Goal: Transaction & Acquisition: Obtain resource

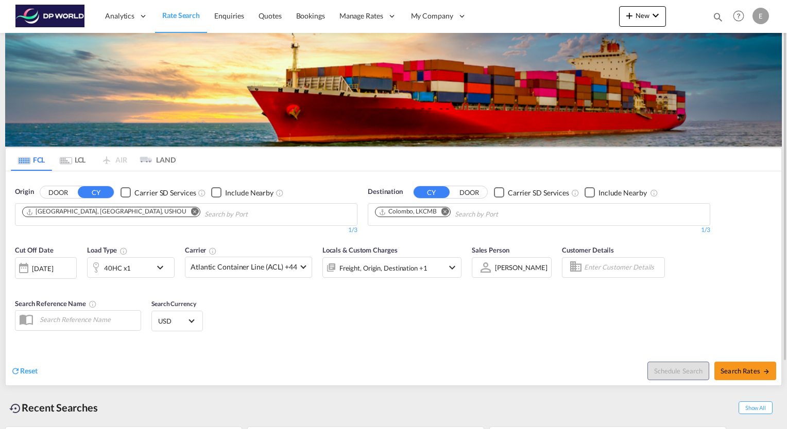
click at [191, 209] on md-icon "Remove" at bounding box center [195, 212] width 8 height 8
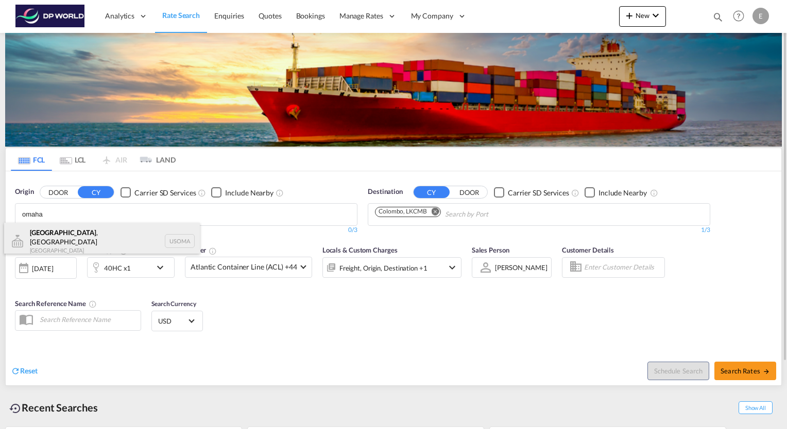
type input "omaha"
click at [56, 236] on div "[GEOGRAPHIC_DATA] , [GEOGRAPHIC_DATA] [GEOGRAPHIC_DATA] USOMA" at bounding box center [102, 241] width 196 height 37
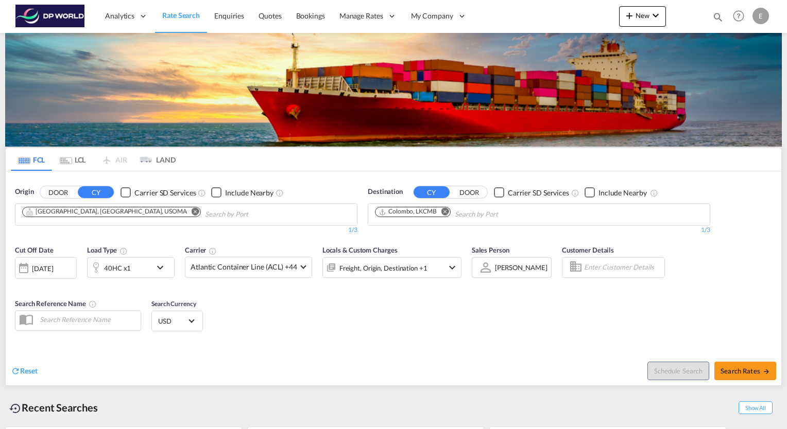
click at [444, 211] on md-icon "Remove" at bounding box center [445, 212] width 8 height 8
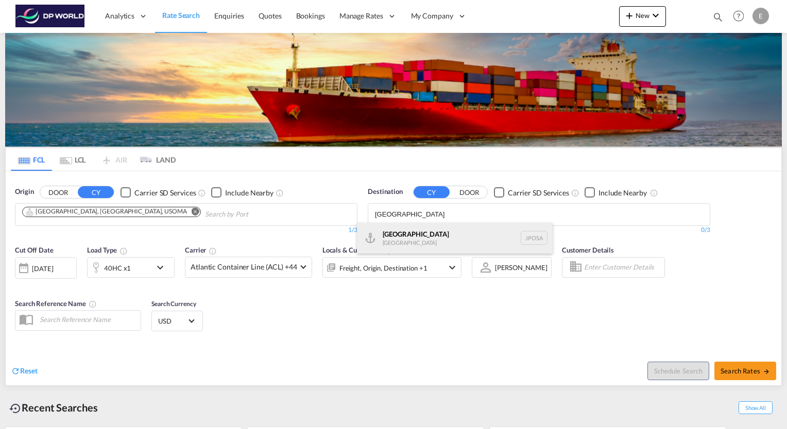
type input "[GEOGRAPHIC_DATA]"
click at [399, 236] on div "Osaka [GEOGRAPHIC_DATA] JPOSA" at bounding box center [455, 238] width 196 height 31
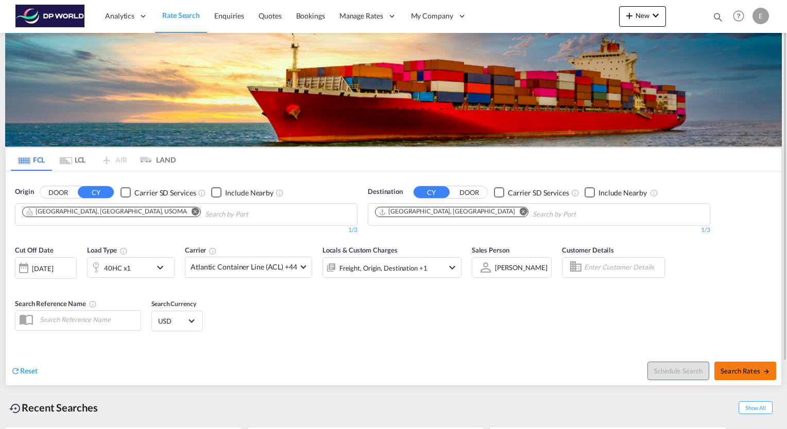
click at [745, 372] on span "Search Rates" at bounding box center [744, 371] width 49 height 8
type input "USOMA to JPOSA / [DATE]"
